Goal: Transaction & Acquisition: Purchase product/service

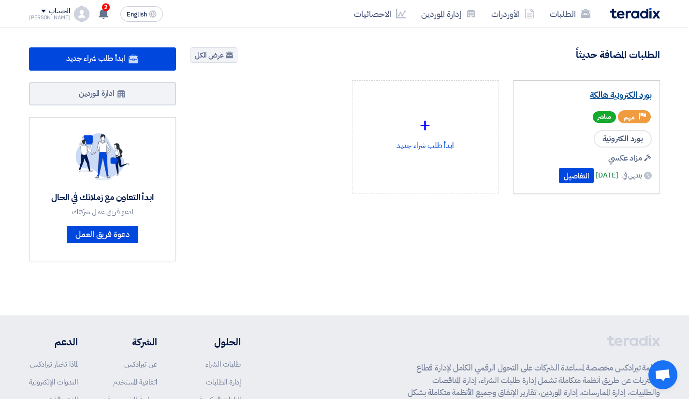
click at [630, 93] on link "بورد الكترونية هالكة" at bounding box center [587, 95] width 131 height 10
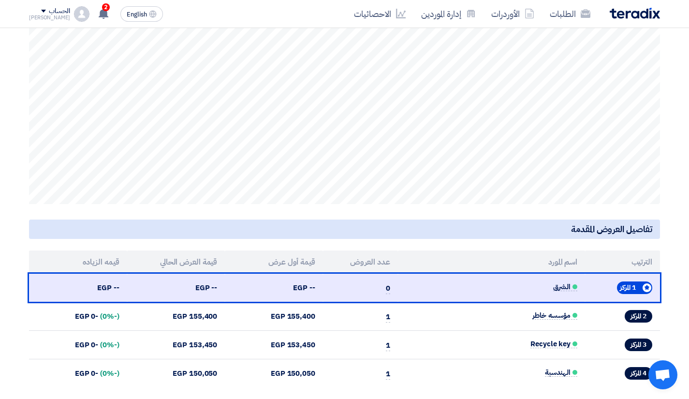
scroll to position [330, 0]
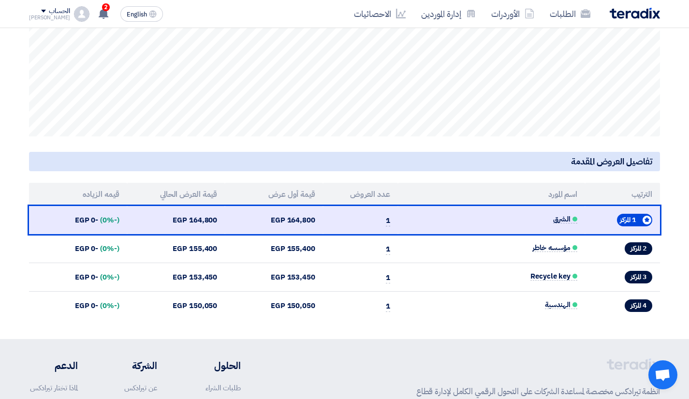
scroll to position [321, 0]
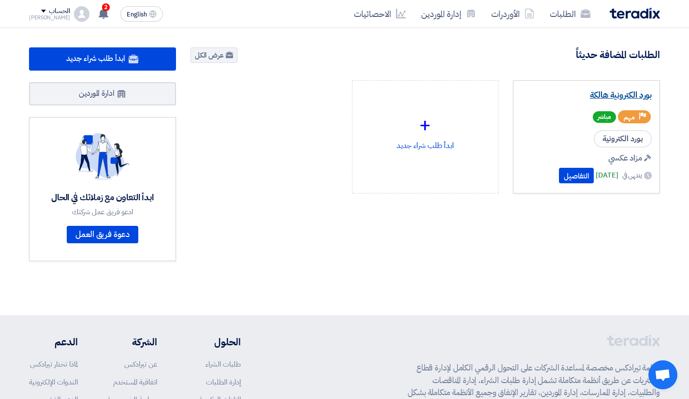
click at [610, 90] on link "بورد الكترونية هالكة" at bounding box center [587, 95] width 131 height 10
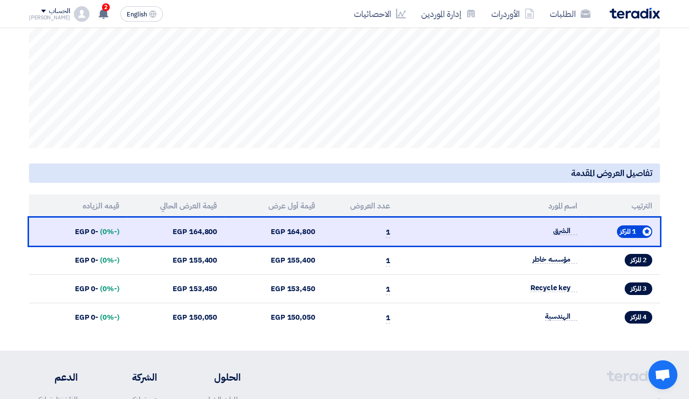
scroll to position [306, 0]
click at [7, 183] on section "Auction Lot اسم مجموعة البنود: بورد الكترونية هالكة 4 مشاركين نشطين من أصل 4 مش…" at bounding box center [344, 83] width 689 height 536
click at [421, 343] on section "Auction Lot اسم مجموعة البنود: بورد الكترونية هالكة 4 مشاركين نشطين من أصل 4 مش…" at bounding box center [344, 83] width 689 height 536
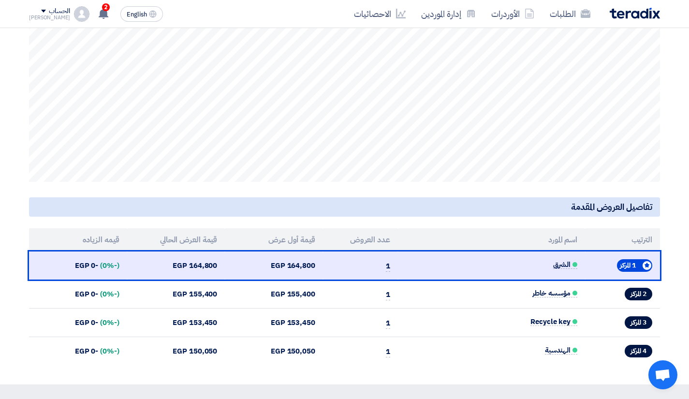
scroll to position [0, 0]
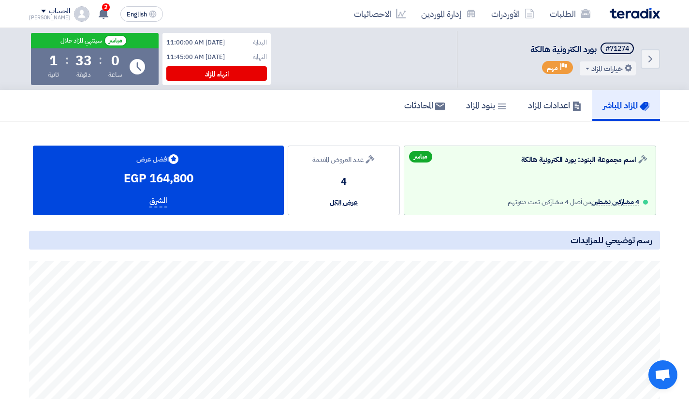
click at [315, 235] on h5 "رسم توضيحي للمزايدات" at bounding box center [344, 240] width 631 height 19
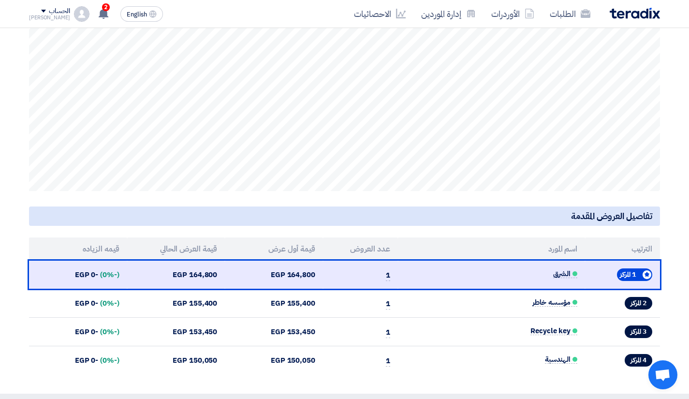
scroll to position [267, 0]
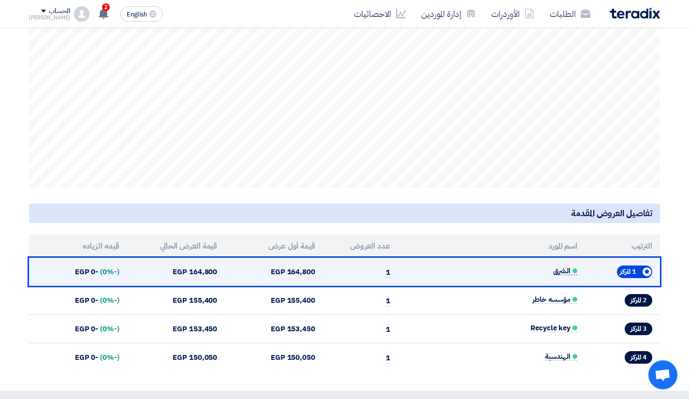
click at [556, 269] on span "الشرق" at bounding box center [565, 271] width 24 height 8
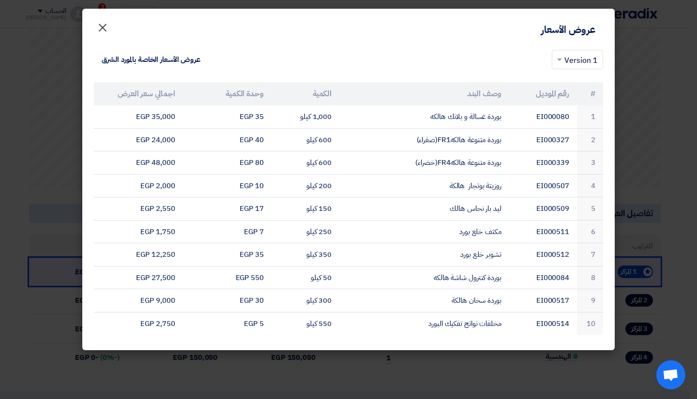
click at [102, 23] on span "×" at bounding box center [103, 27] width 12 height 29
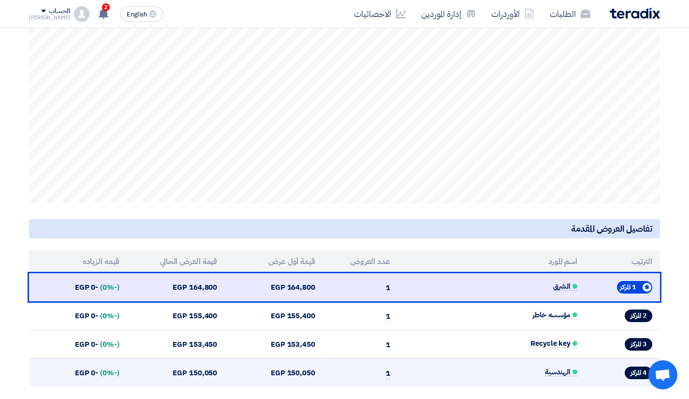
scroll to position [251, 0]
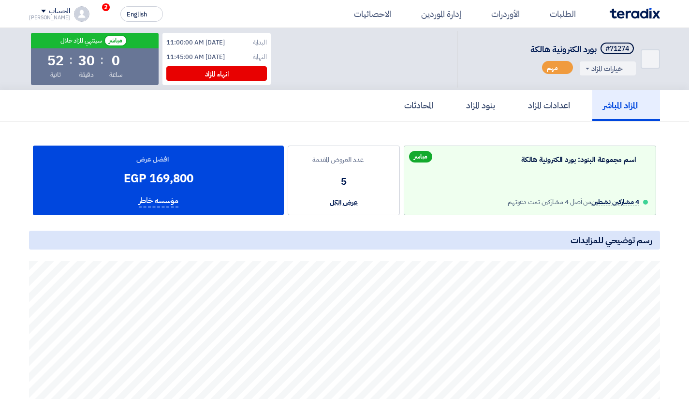
scroll to position [250, 0]
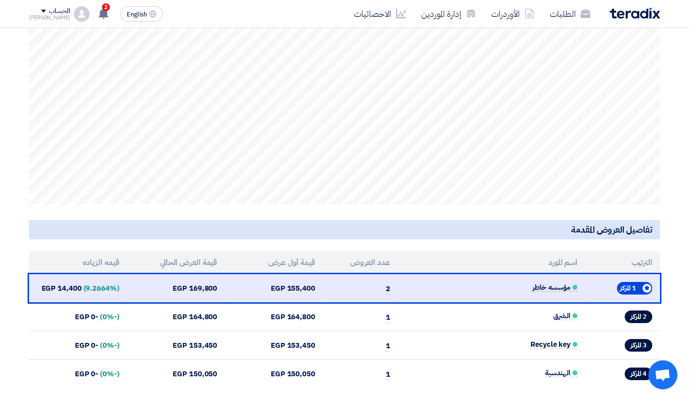
click at [488, 222] on h5 "تفاصيل العروض المقدمة" at bounding box center [344, 229] width 631 height 19
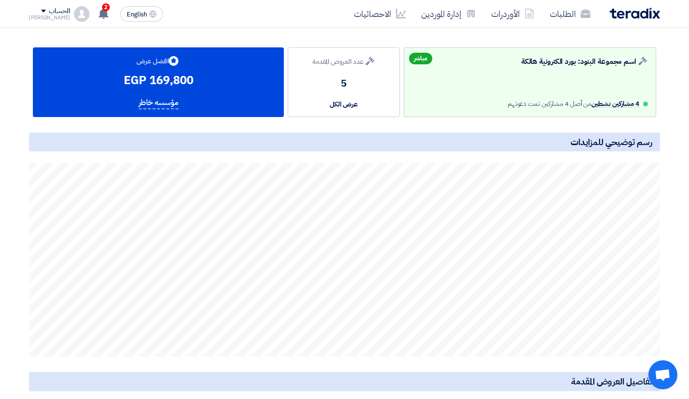
scroll to position [99, 0]
click at [17, 236] on section "Auction Lot اسم مجموعة البنود: بورد الكترونية هالكة 4 مشاركين نشطين من أصل 4 مش…" at bounding box center [344, 291] width 689 height 536
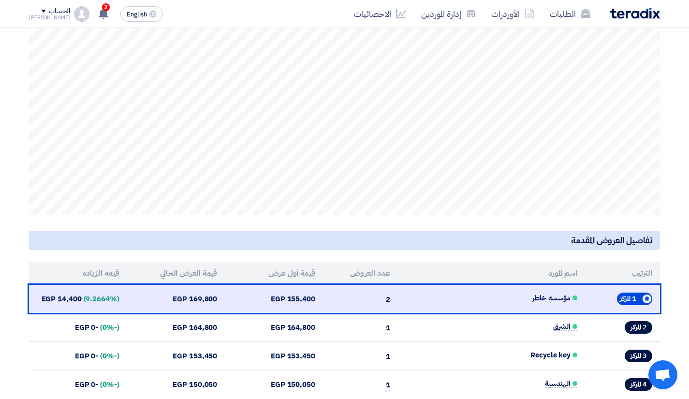
scroll to position [240, 0]
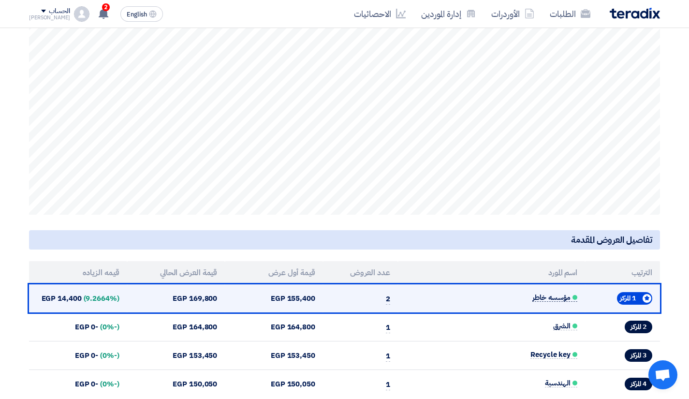
click at [539, 296] on span "مؤسسه خاطر" at bounding box center [555, 298] width 45 height 8
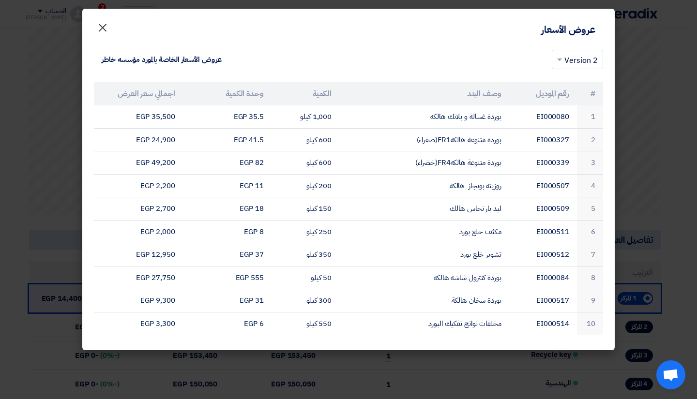
click at [104, 27] on span "×" at bounding box center [103, 27] width 12 height 29
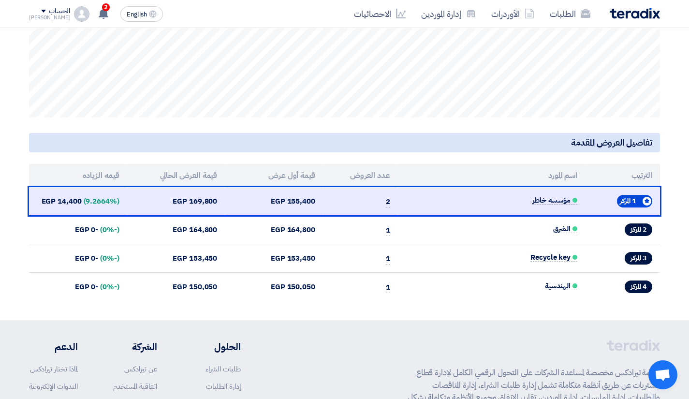
scroll to position [338, 0]
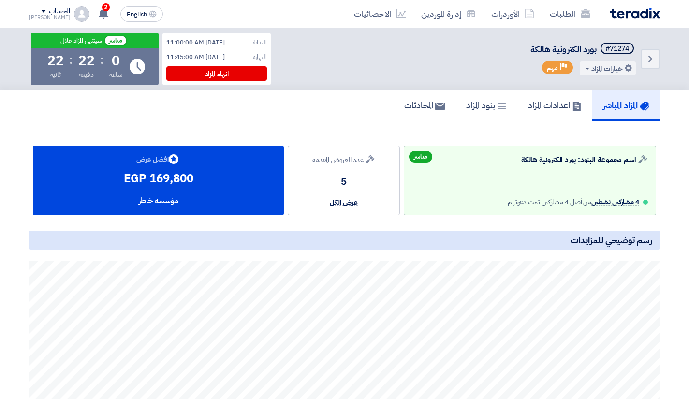
scroll to position [337, 0]
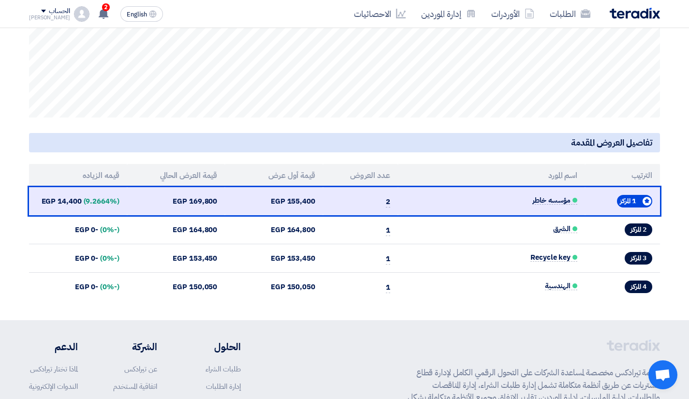
click at [9, 131] on section "Auction Lot اسم مجموعة البنود: بورد الكترونية هالكة 4 مشاركين نشطين من أصل 4 مش…" at bounding box center [344, 52] width 689 height 536
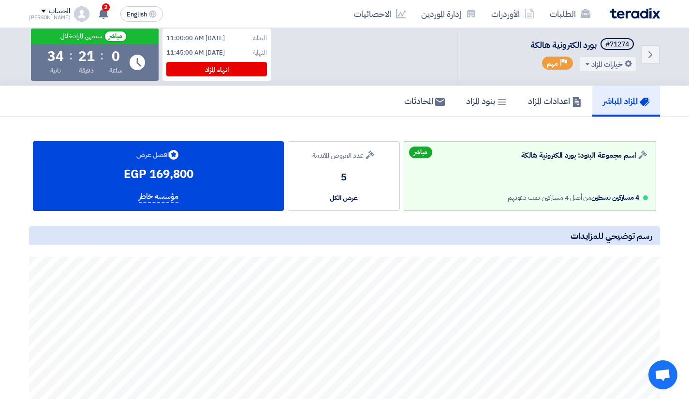
scroll to position [0, 0]
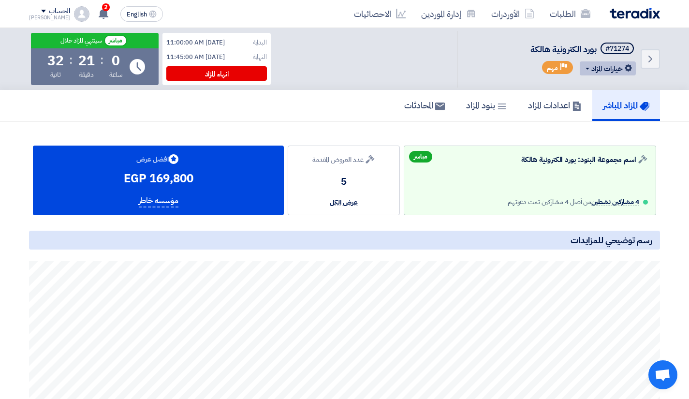
click at [593, 63] on button "خيارات المزاد" at bounding box center [608, 68] width 56 height 14
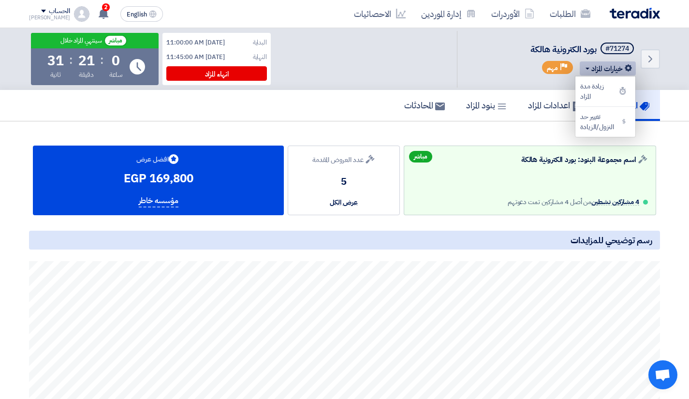
click at [593, 63] on button "خيارات المزاد" at bounding box center [608, 68] width 56 height 14
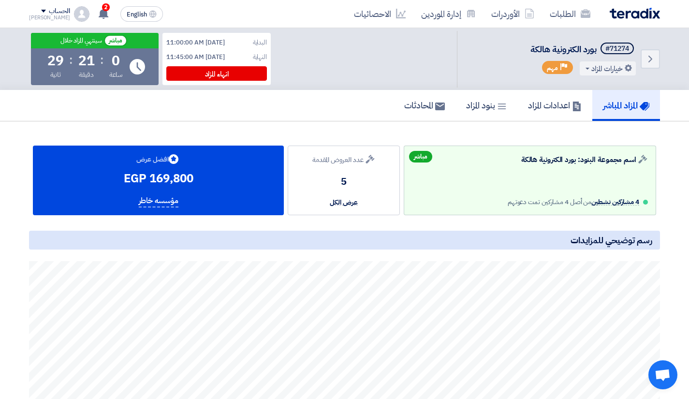
click at [13, 162] on section "Auction Lot اسم مجموعة البنود: بورد الكترونية هالكة 4 مشاركين نشطين من أصل 4 مش…" at bounding box center [344, 389] width 689 height 536
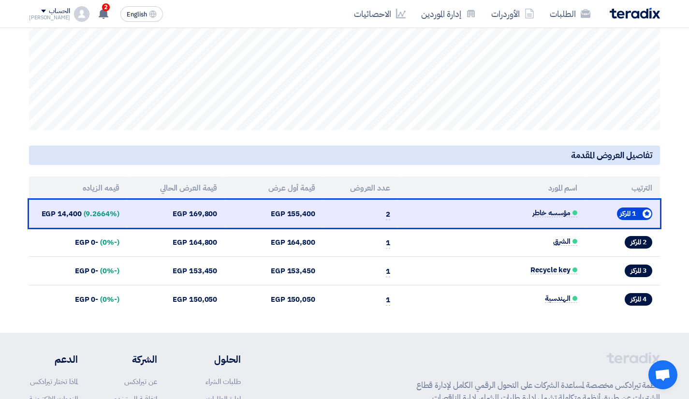
scroll to position [326, 0]
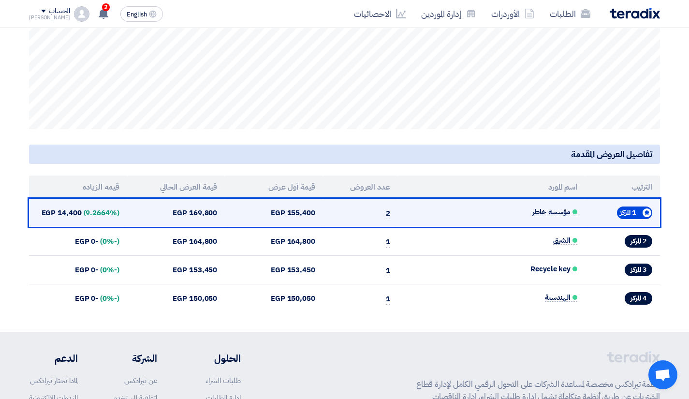
click at [552, 212] on span "مؤسسه خاطر" at bounding box center [555, 212] width 45 height 8
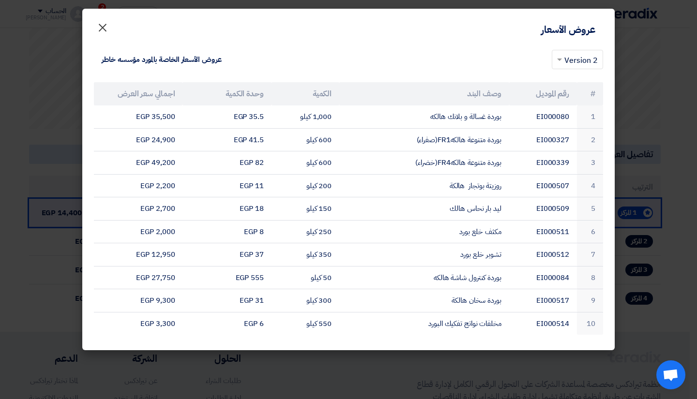
click at [103, 14] on span "×" at bounding box center [103, 27] width 12 height 29
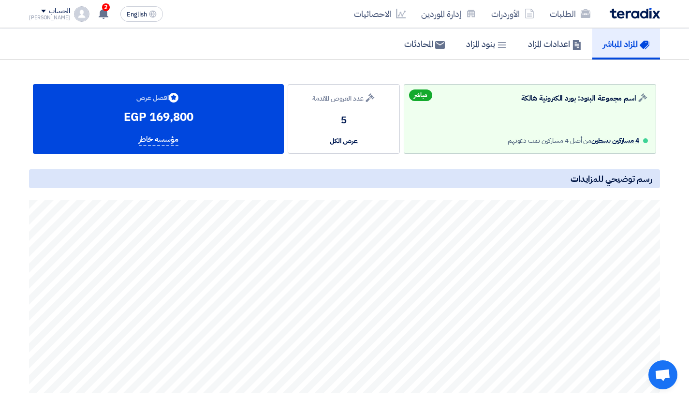
scroll to position [0, 0]
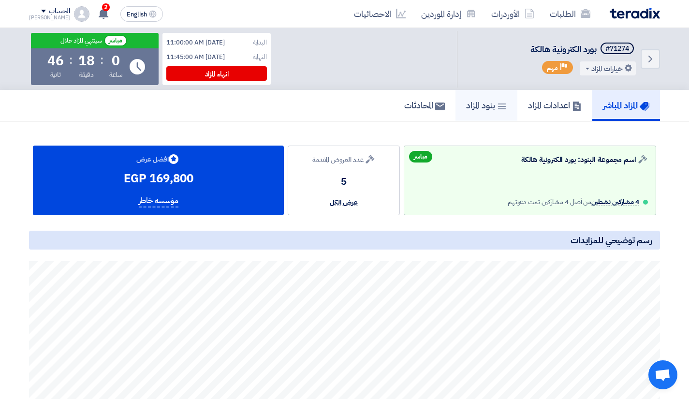
click at [478, 107] on h5 "بنود المزاد" at bounding box center [486, 105] width 41 height 11
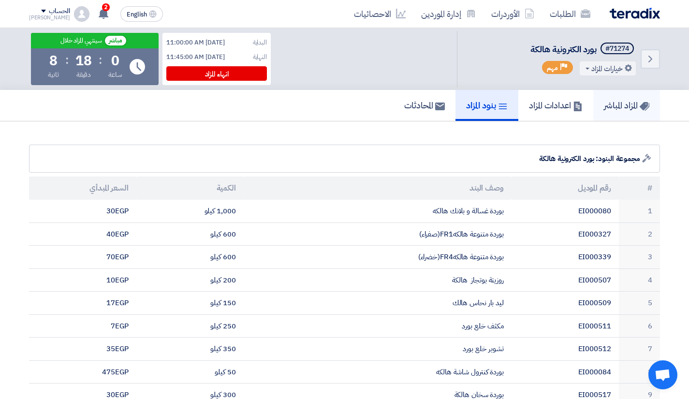
click at [635, 112] on link "المزاد المباشر" at bounding box center [627, 105] width 67 height 31
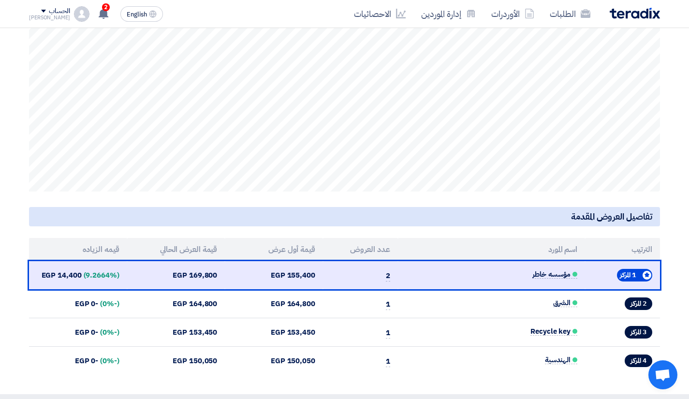
scroll to position [263, 0]
click at [8, 224] on section "Auction Lot اسم مجموعة البنود: بورد الكترونية هالكة 4 مشاركين نشطين من أصل 4 مش…" at bounding box center [344, 127] width 689 height 536
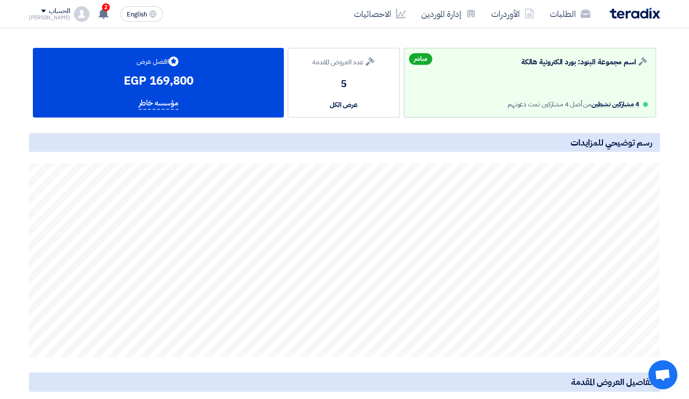
scroll to position [0, 0]
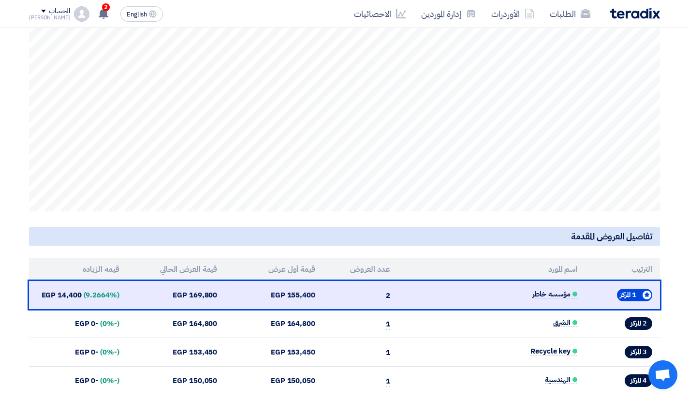
scroll to position [251, 0]
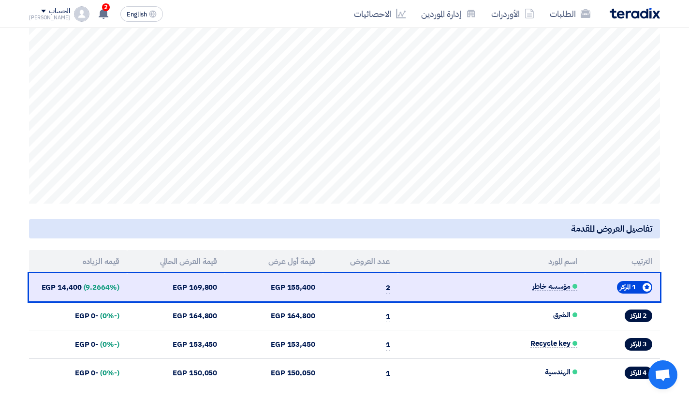
click at [8, 174] on section "Auction Lot اسم مجموعة البنود: بورد الكترونية هالكة 4 مشاركين نشطين من أصل 4 مش…" at bounding box center [344, 138] width 689 height 536
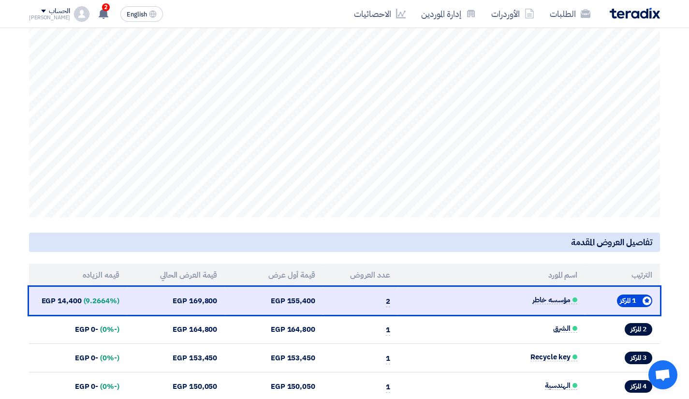
click at [8, 174] on section "Auction Lot اسم مجموعة البنود: بورد الكترونية هالكة 4 مشاركين نشطين من أصل 4 مش…" at bounding box center [344, 152] width 689 height 536
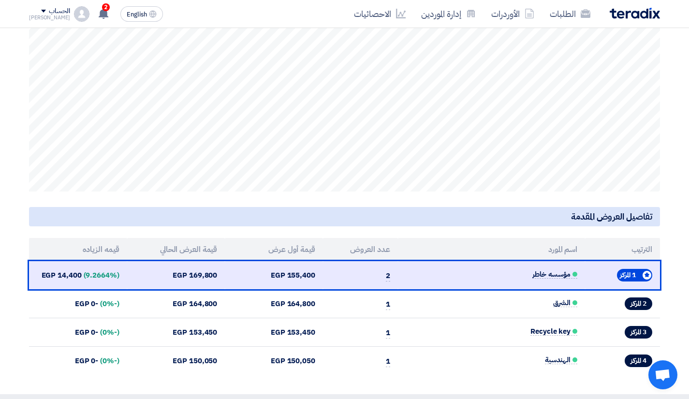
scroll to position [0, 0]
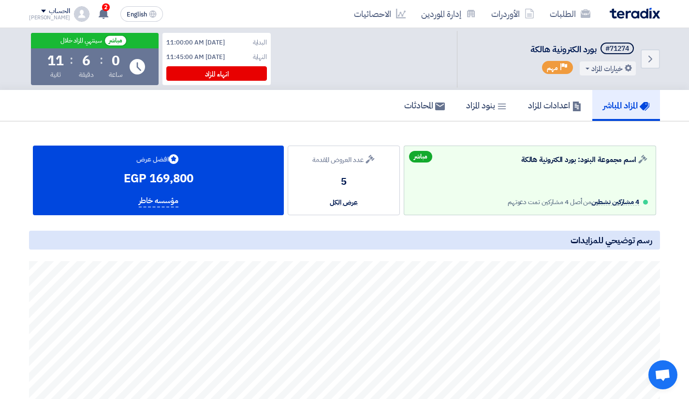
click at [17, 155] on section "Auction Lot اسم مجموعة البنود: بورد الكترونية هالكة 4 مشاركين نشطين من أصل 4 مش…" at bounding box center [344, 389] width 689 height 536
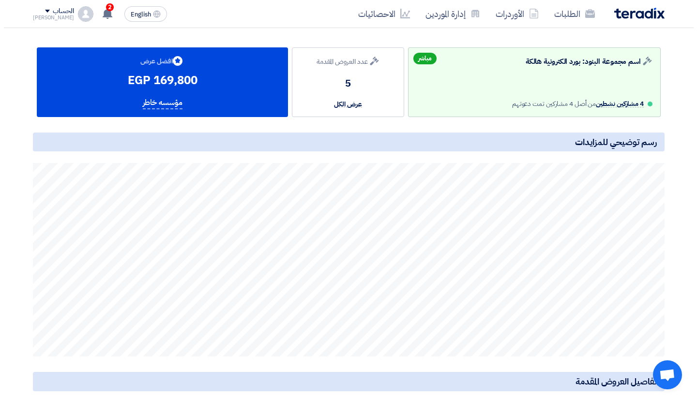
scroll to position [99, 0]
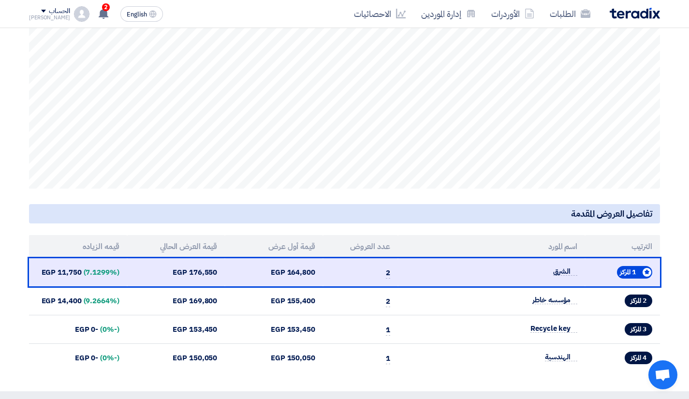
scroll to position [284, 0]
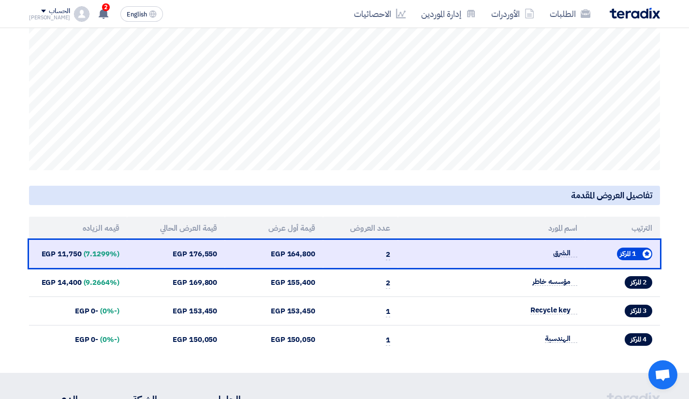
click at [6, 175] on section "Auction Lot اسم مجموعة البنود: بورد الكترونية هالكة 4 مشاركين نشطين من أصل 4 مش…" at bounding box center [344, 105] width 689 height 536
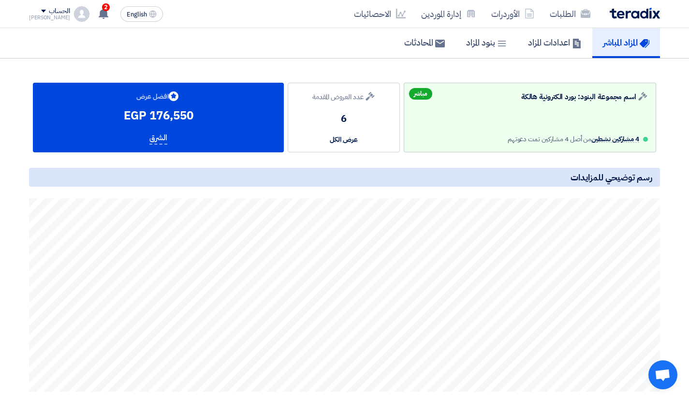
scroll to position [0, 0]
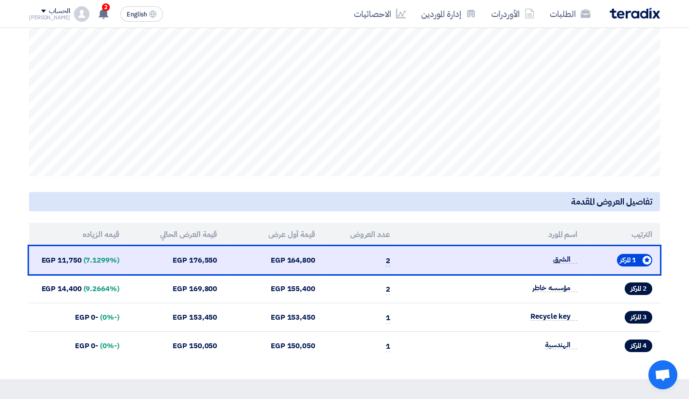
scroll to position [279, 0]
click at [16, 93] on section "Auction Lot اسم مجموعة البنود: بورد الكترونية هالكة 4 مشاركين نشطين من أصل 4 مش…" at bounding box center [344, 111] width 689 height 536
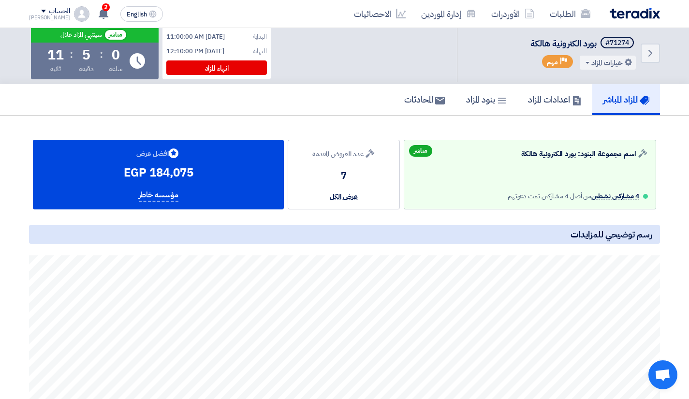
scroll to position [0, 0]
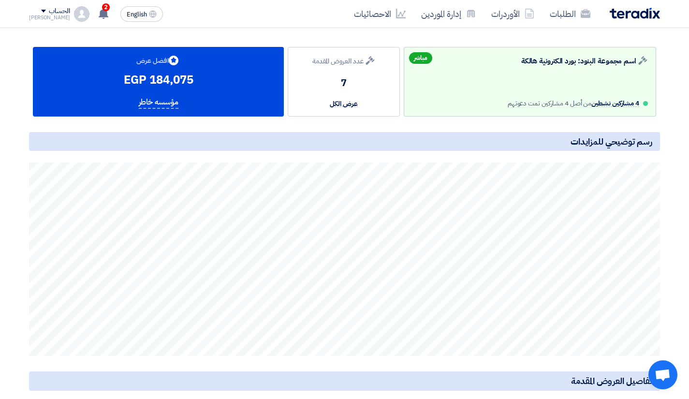
scroll to position [99, 0]
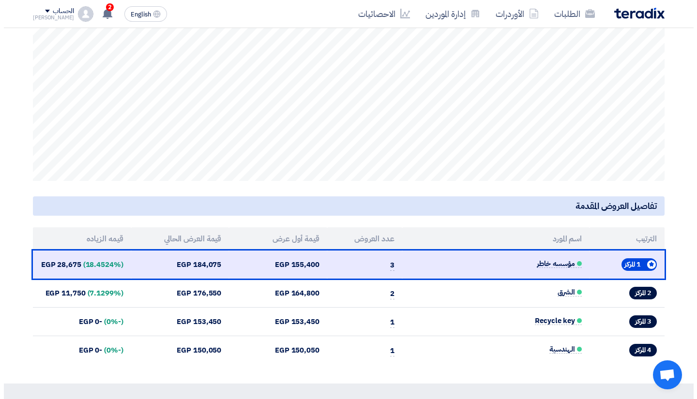
scroll to position [274, 0]
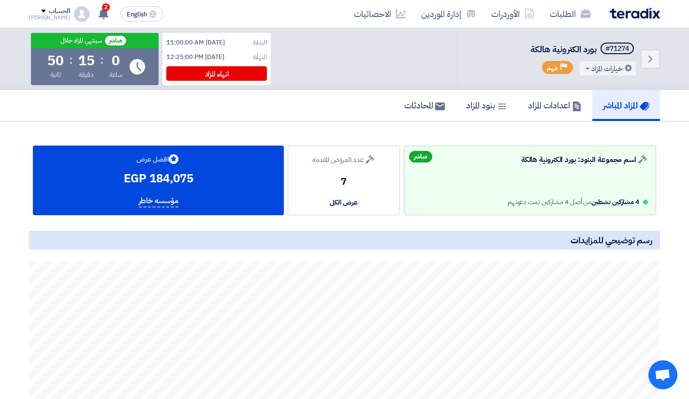
click at [14, 94] on div "المزاد المباشر اعدادات المزاد بنود المزاد المحادثات" at bounding box center [344, 105] width 689 height 31
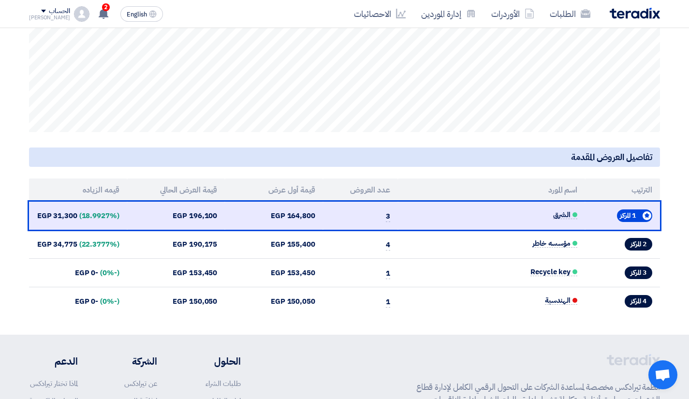
scroll to position [323, 0]
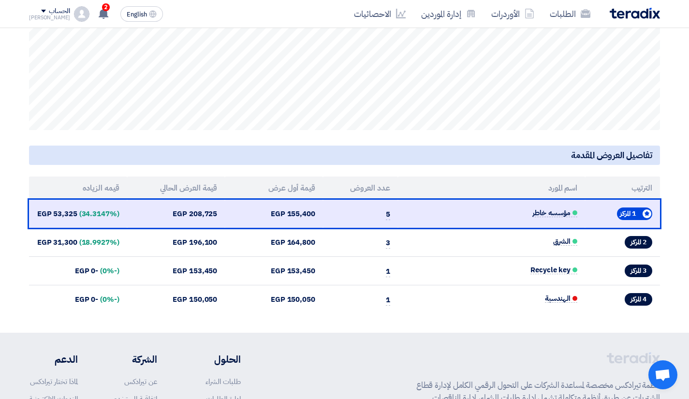
scroll to position [348, 0]
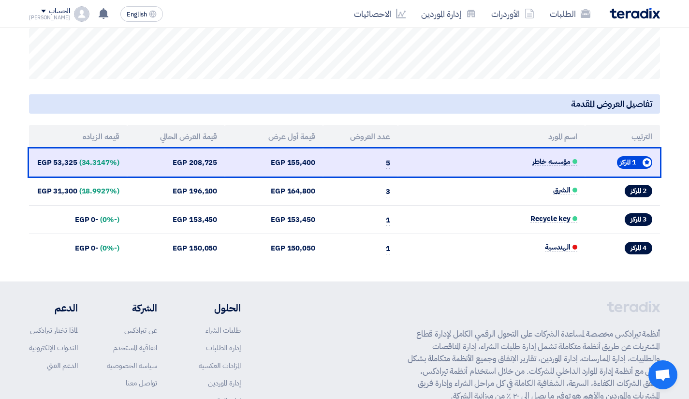
scroll to position [370, 0]
click at [16, 151] on section "Auction Lot اسم مجموعة البنود: بورد الكترونية هالكة منتهي Bids submitted عدد ال…" at bounding box center [344, 14] width 689 height 536
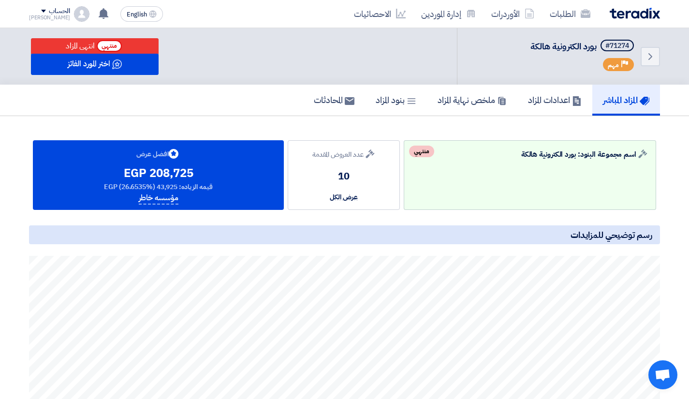
click at [663, 169] on div "Auction Lot اسم مجموعة البنود: بورد الكترونية هالكة منتهي Bids submitted عدد ال…" at bounding box center [345, 383] width 646 height 497
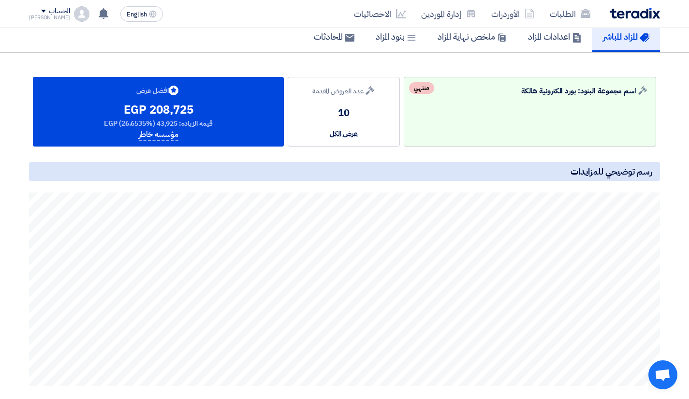
scroll to position [64, 0]
click at [669, 144] on section "Auction Lot اسم مجموعة البنود: بورد الكترونية هالكة منتهي Bids submitted عدد ال…" at bounding box center [344, 320] width 689 height 536
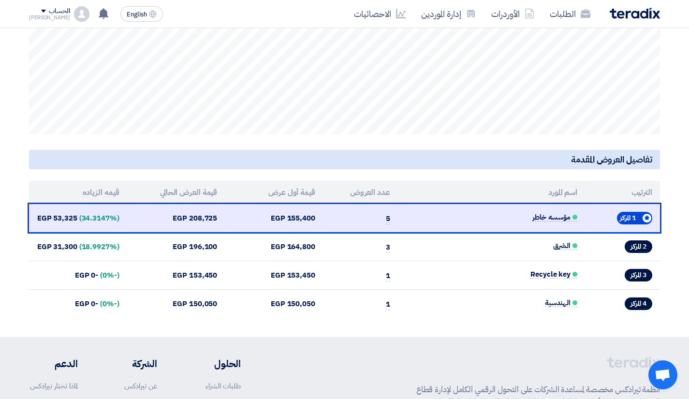
scroll to position [313, 0]
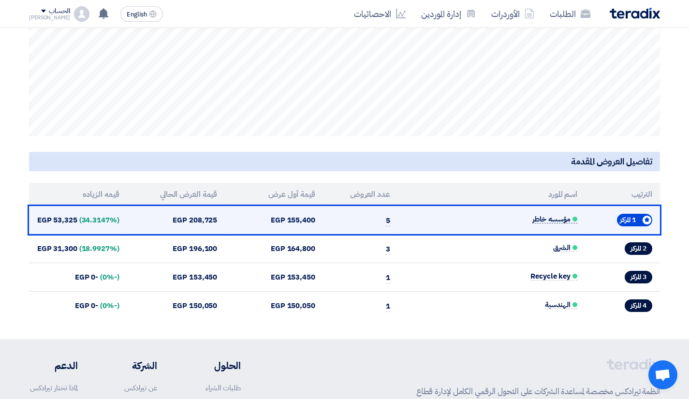
click at [545, 221] on span "مؤسسه خاطر" at bounding box center [555, 219] width 45 height 8
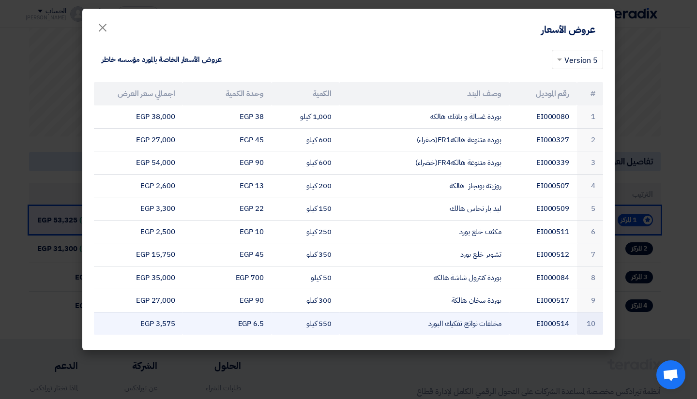
drag, startPoint x: 594, startPoint y: 89, endPoint x: 104, endPoint y: 324, distance: 543.6
click at [104, 324] on table "# رقم الموديل وصف البند الكمية وحدة الكمية اجمالي سعر العرض 1 EI000080 بوردة غس…" at bounding box center [348, 208] width 509 height 253
copy table "# lor ipsumdo sit ametc adipis elit seddoe tempor inc utlab 7 ET703550 dolor ma…"
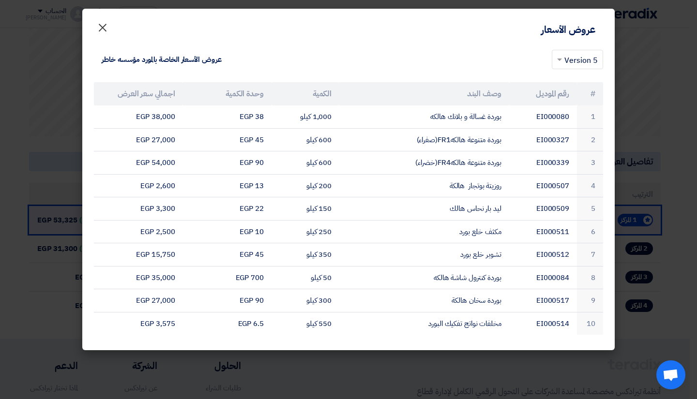
click at [105, 36] on span "×" at bounding box center [103, 27] width 12 height 29
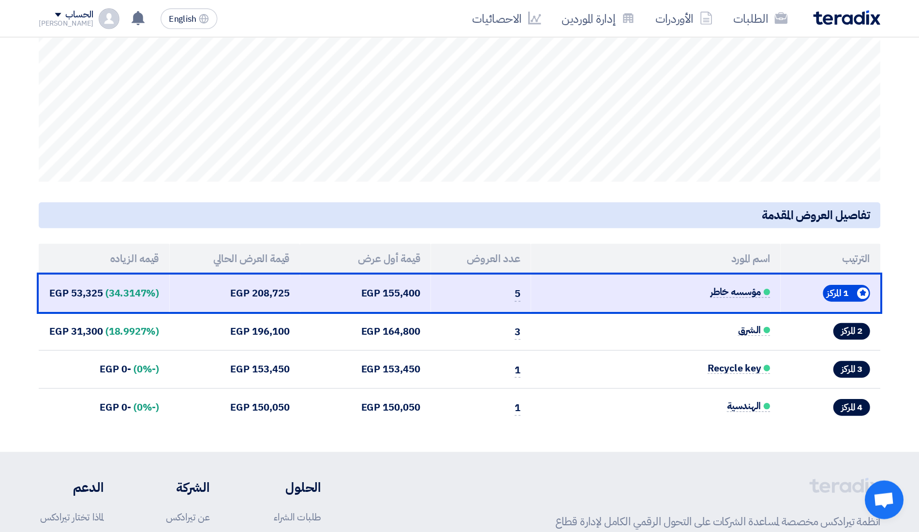
scroll to position [0, 0]
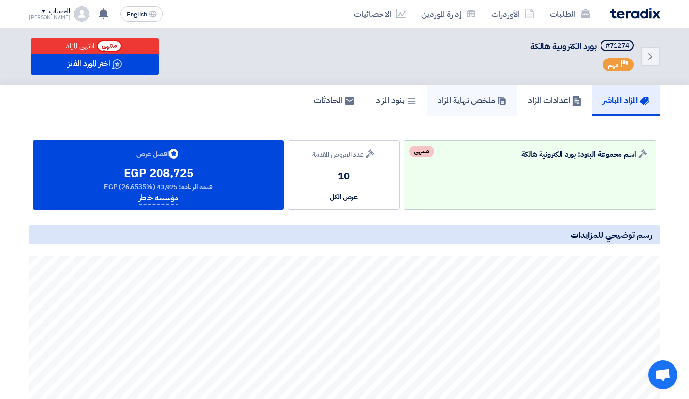
click at [447, 107] on link "ملخص نهاية المزاد" at bounding box center [472, 100] width 90 height 31
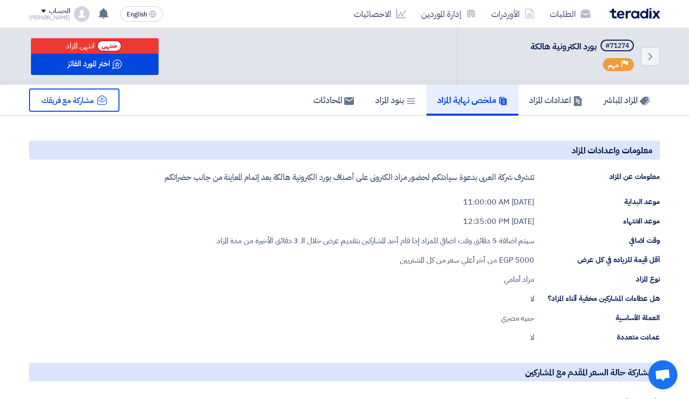
click at [96, 217] on div "موعد الانتهاء [DATE] 12:35:00 PM" at bounding box center [344, 222] width 631 height 12
click at [139, 229] on div "معلومات واعدادات المزاد معلومات عن المزاد تتشرف شركة العربى بدعوة سيادتكم لحضور…" at bounding box center [344, 242] width 631 height 203
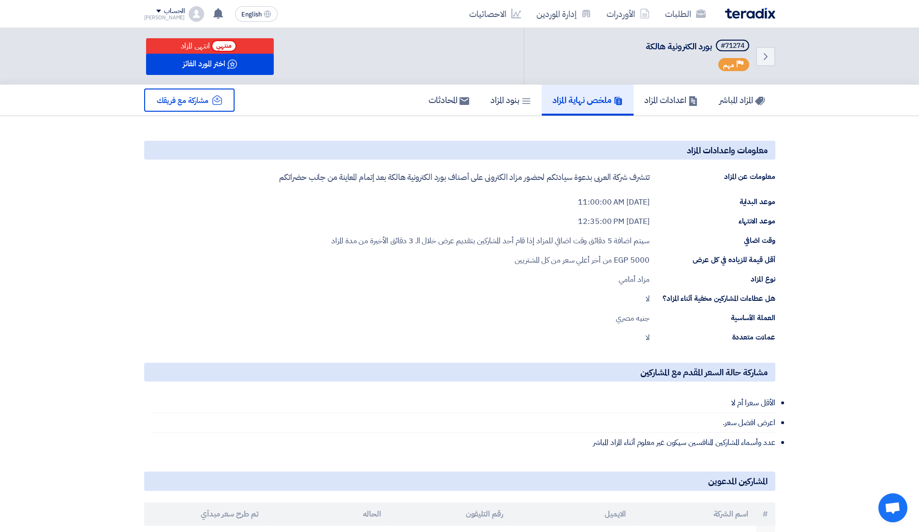
drag, startPoint x: 486, startPoint y: 0, endPoint x: 497, endPoint y: 282, distance: 281.3
click at [497, 282] on div "نوع المزاد مزاد أمامي" at bounding box center [459, 280] width 631 height 12
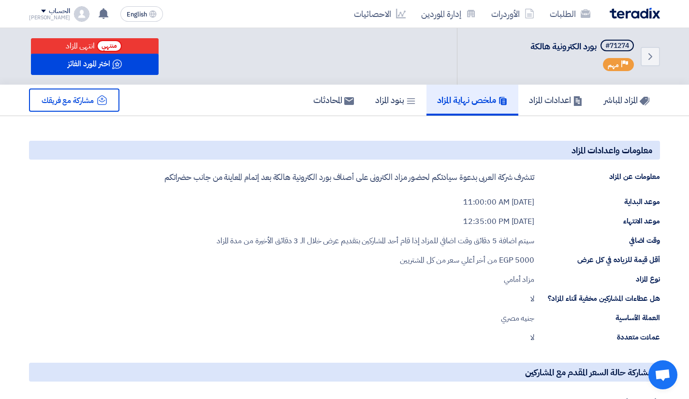
click at [152, 149] on h5 "معلومات واعدادات المزاد" at bounding box center [344, 150] width 631 height 19
click at [398, 230] on div "معلومات واعدادات المزاد معلومات عن المزاد تتشرف شركة العربى بدعوة سيادتكم لحضور…" at bounding box center [344, 242] width 631 height 203
click at [341, 217] on div "موعد الانتهاء [DATE] 12:35:00 PM" at bounding box center [344, 222] width 631 height 12
click at [567, 6] on link "الطلبات" at bounding box center [570, 13] width 56 height 23
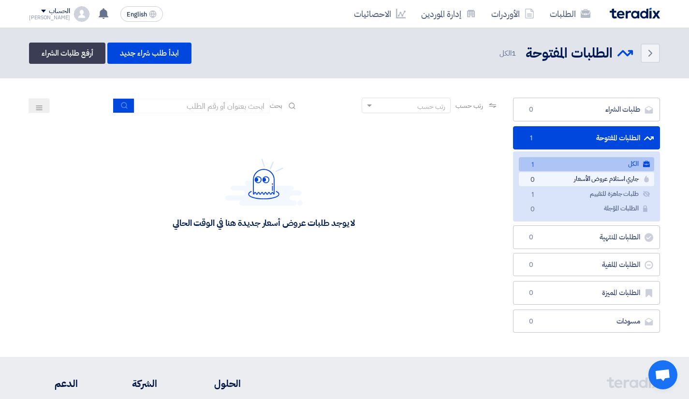
click at [551, 178] on link "جاري استلام عروض الأسعار جاري استلام عروض الأسعار 0" at bounding box center [586, 179] width 135 height 14
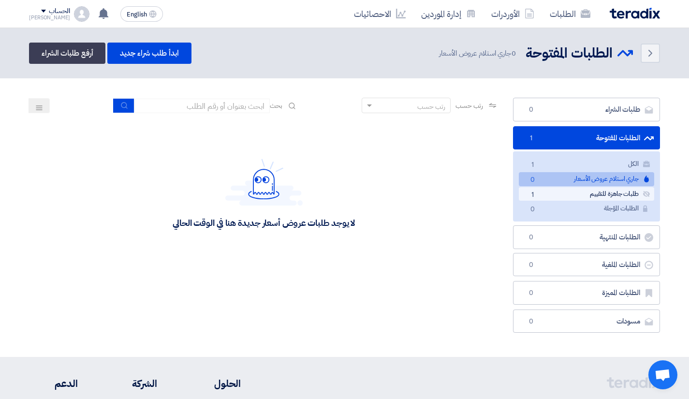
click at [612, 192] on link "طلبات جاهزة للتقييم طلبات جاهزة للتقييم 1" at bounding box center [586, 194] width 135 height 14
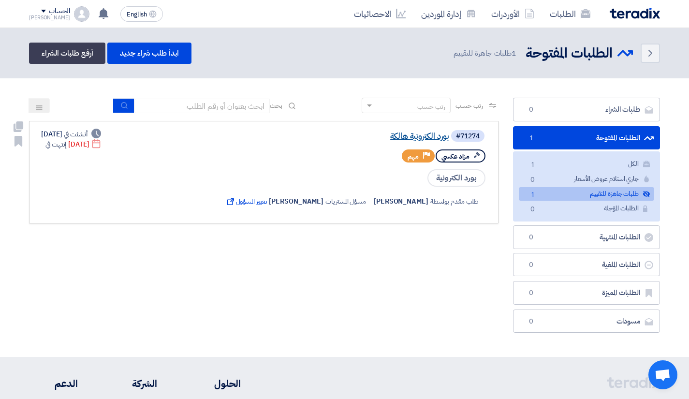
click at [432, 138] on link "بورد الكترونية هالكة" at bounding box center [353, 136] width 194 height 9
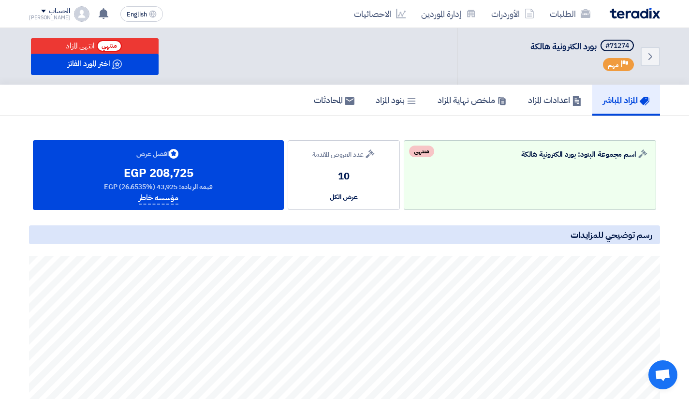
click at [20, 266] on section "Auction Lot اسم مجموعة البنود: بورد الكترونية هالكة منتهي Bids submitted عدد ال…" at bounding box center [344, 384] width 689 height 536
